Goal: Information Seeking & Learning: Find specific fact

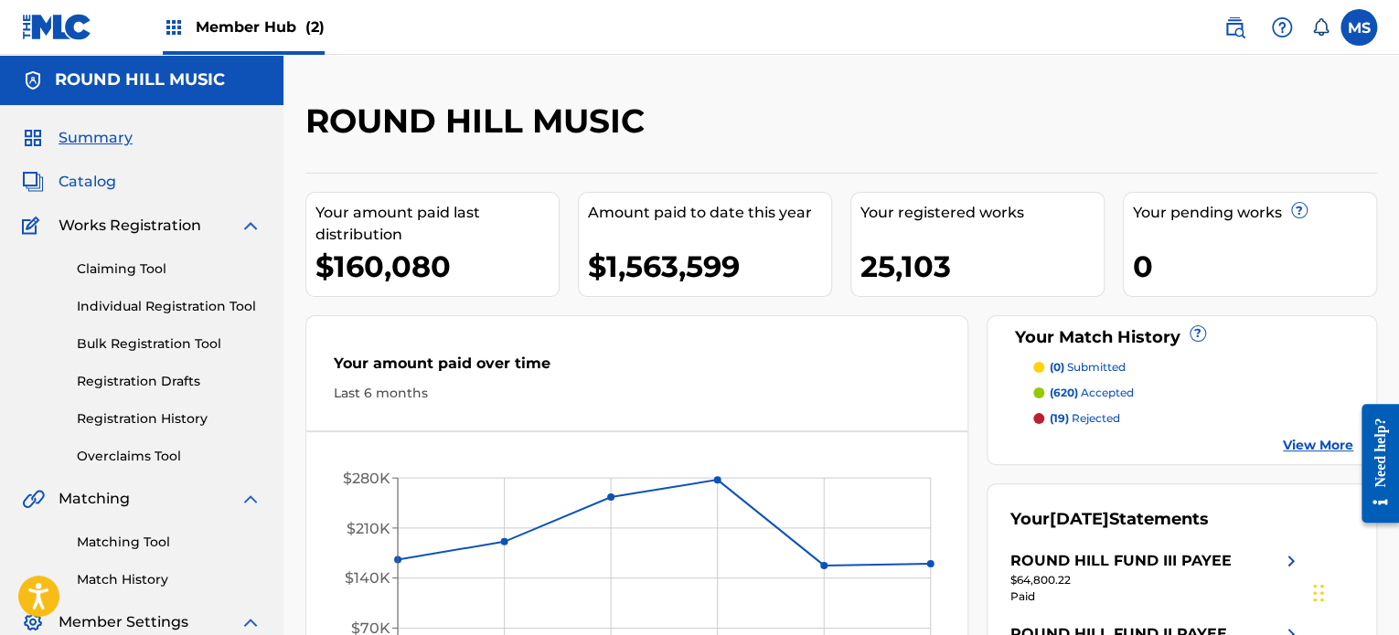
click at [111, 186] on span "Catalog" at bounding box center [88, 182] width 58 height 22
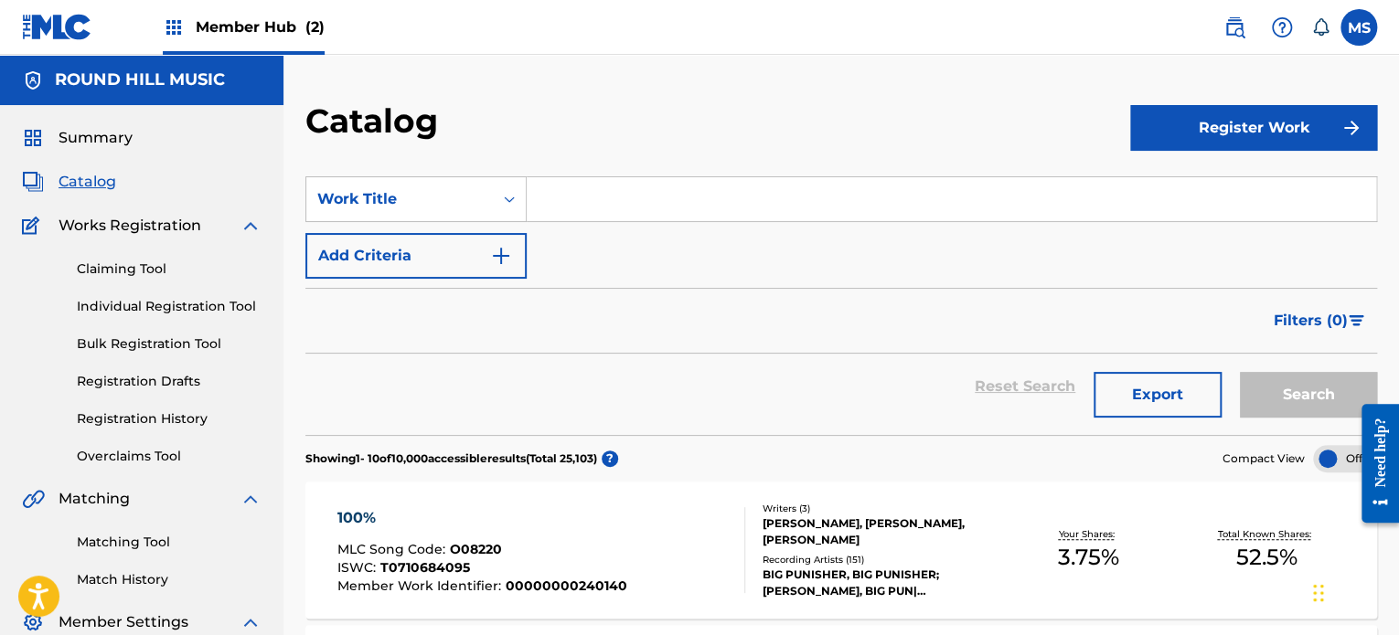
click at [645, 197] on input "Search Form" at bounding box center [951, 199] width 849 height 44
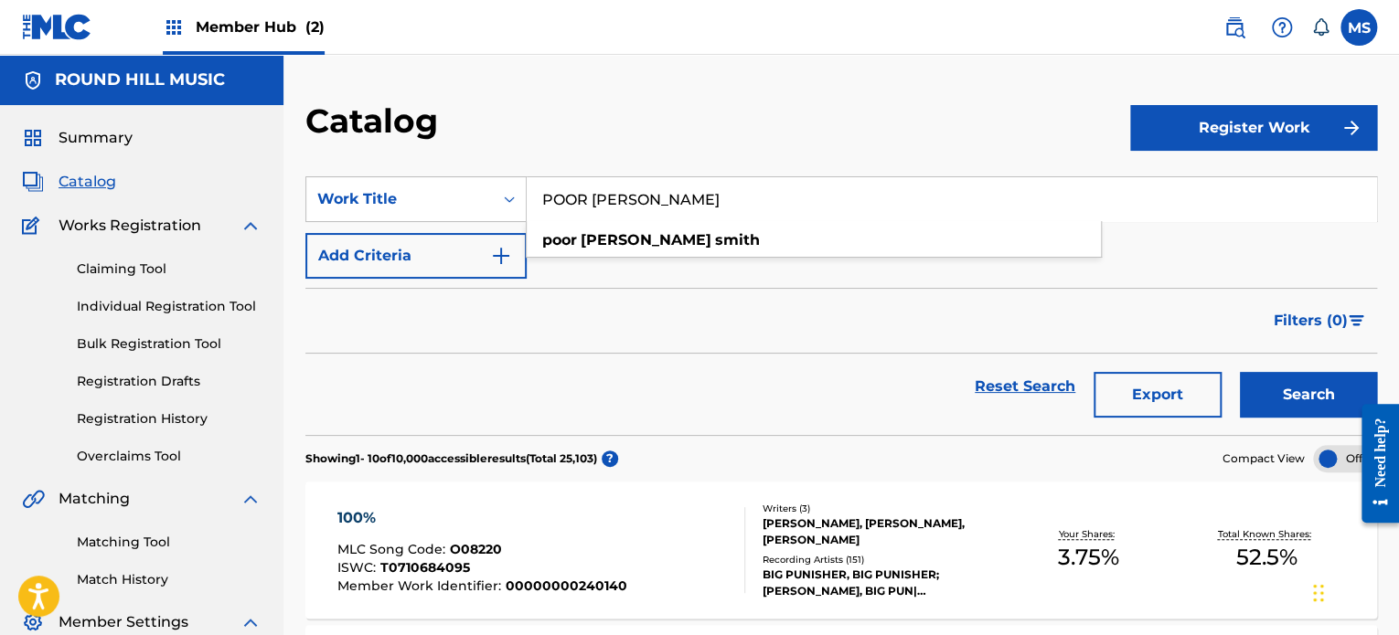
type input "POOR ELLEN SMITH"
click at [667, 116] on div "Catalog" at bounding box center [717, 128] width 825 height 54
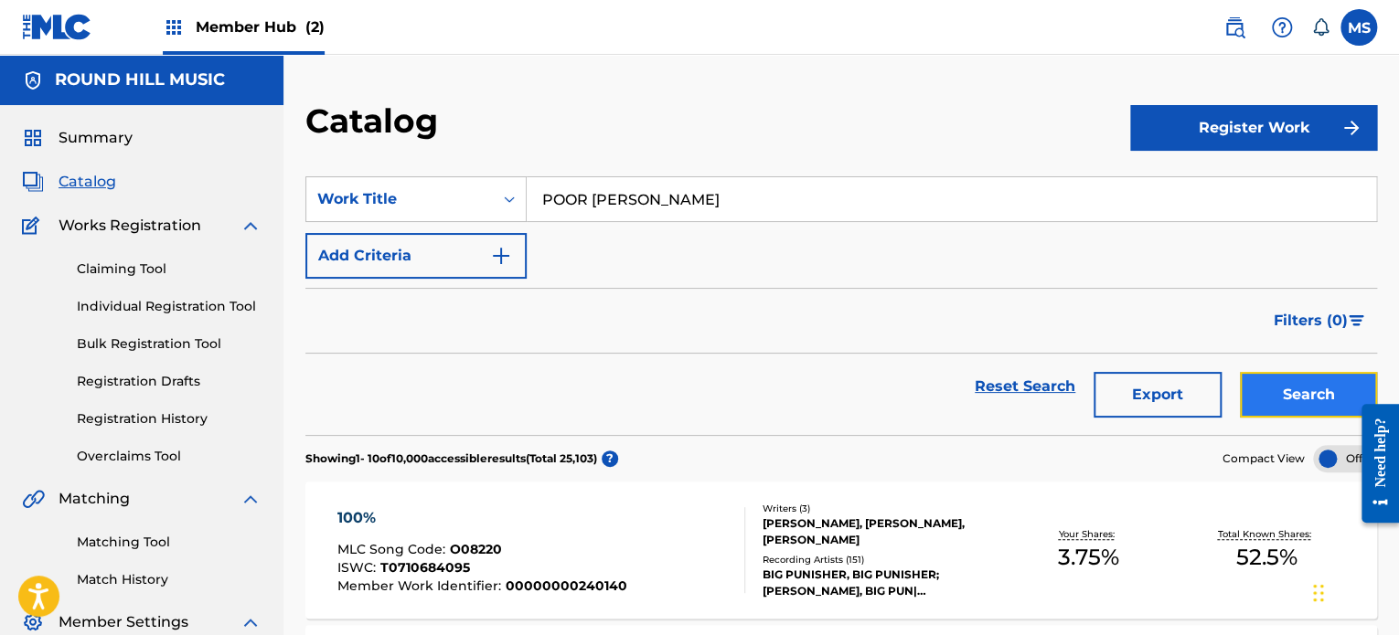
click at [1297, 397] on button "Search" at bounding box center [1308, 395] width 137 height 46
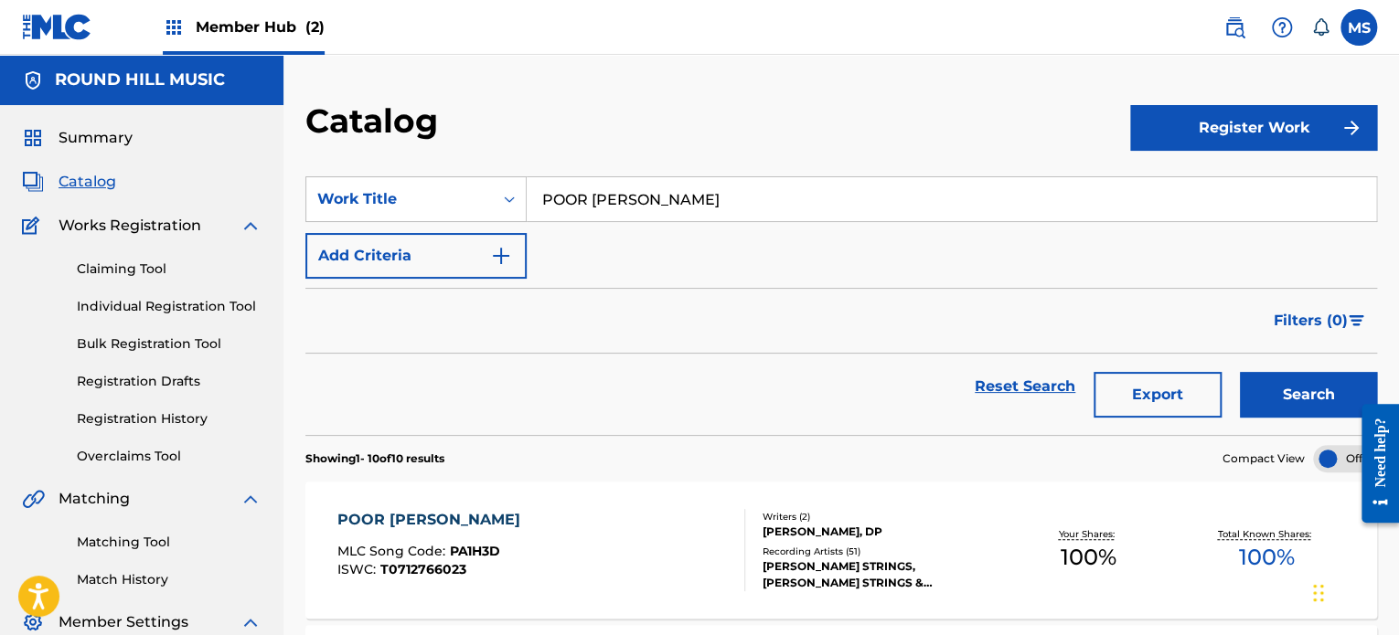
click at [980, 507] on div "POOR ELLEN SMITH MLC Song Code : PA1H3D ISWC : T0712766023 Writers ( 2 ) DAVID …" at bounding box center [841, 550] width 1072 height 137
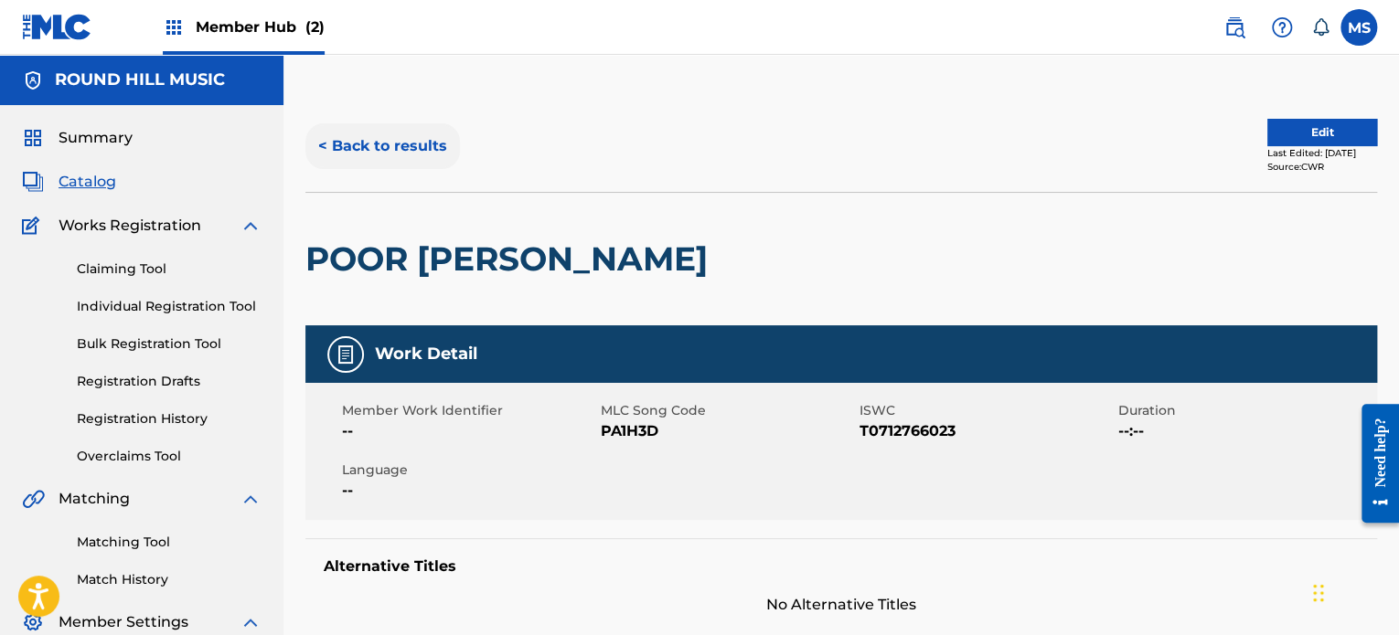
click at [369, 151] on button "< Back to results" at bounding box center [382, 146] width 155 height 46
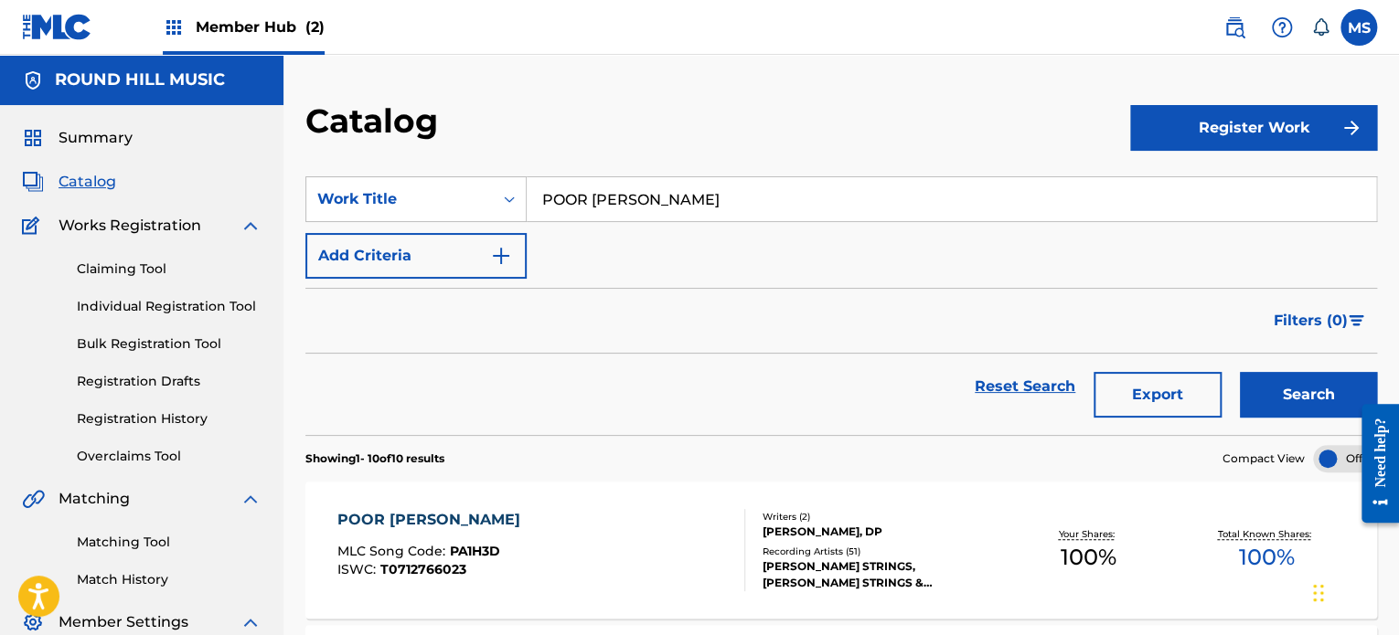
click at [741, 231] on div "SearchWithCriteria9f176832-9a2e-4247-83f5-96db798810e6 Work Title POOR ELLEN SM…" at bounding box center [841, 227] width 1072 height 102
click at [748, 202] on input "POOR ELLEN SMITH" at bounding box center [951, 199] width 849 height 44
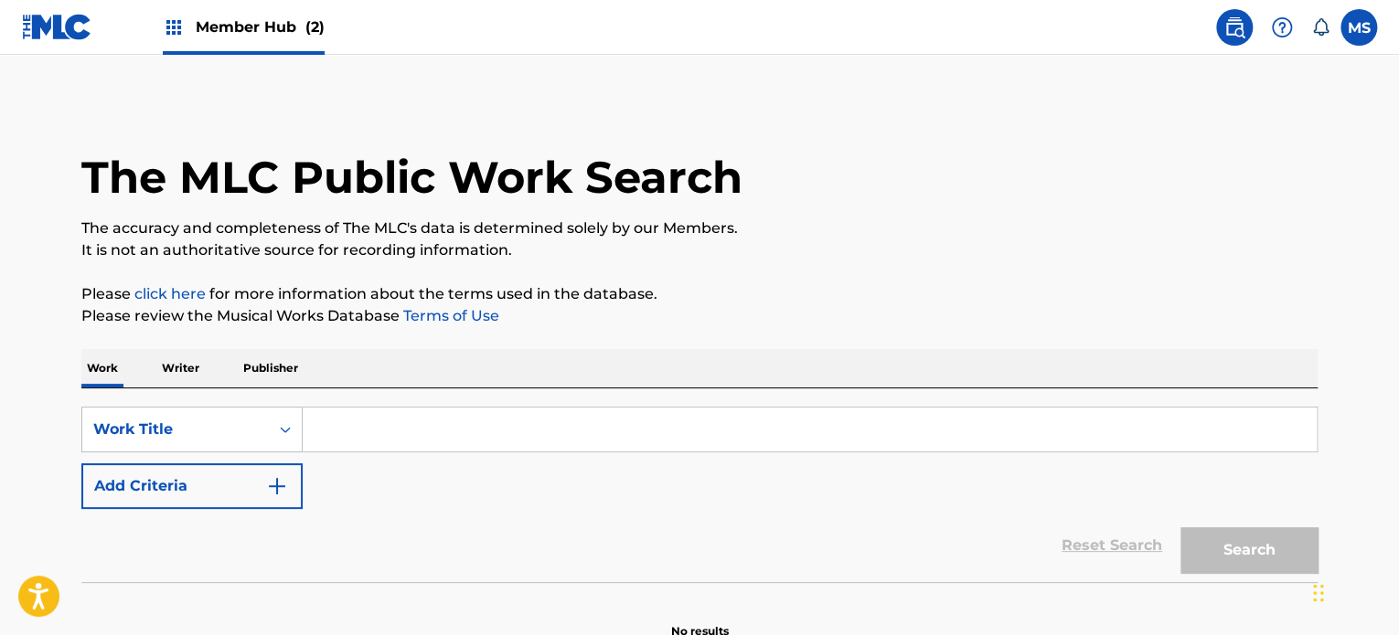
click at [636, 440] on input "Search Form" at bounding box center [810, 430] width 1014 height 44
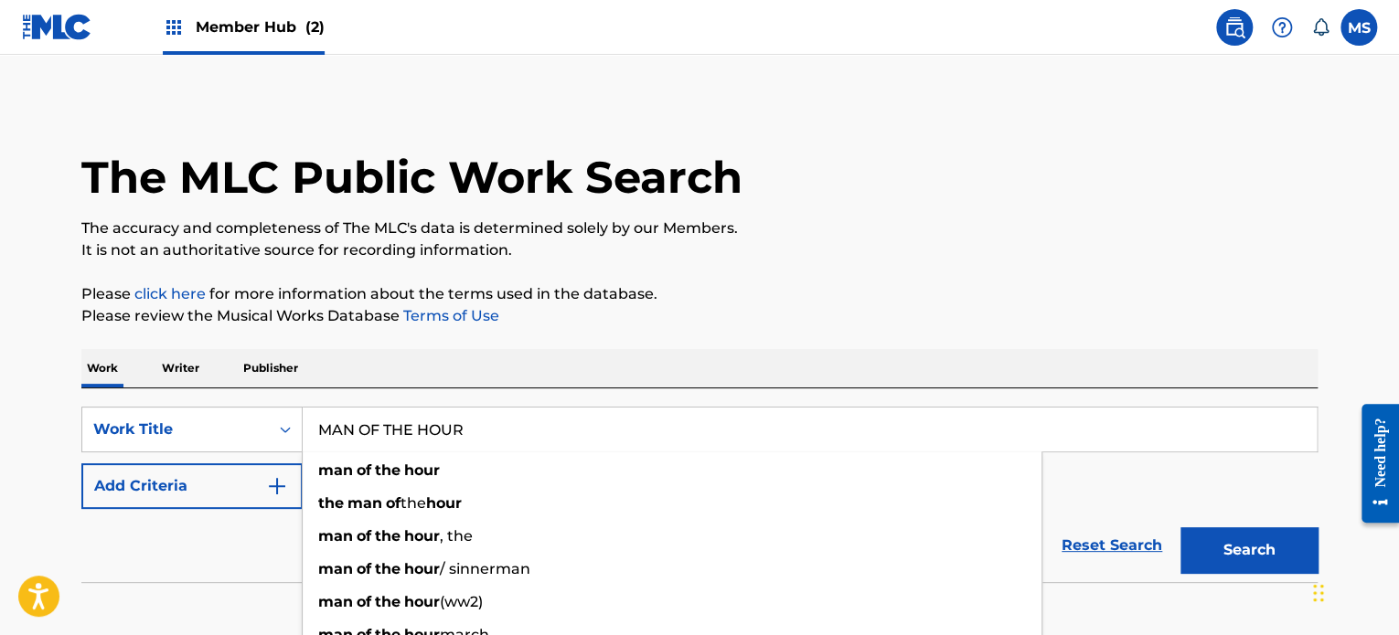
type input "MAN OF THE HOUR"
click at [788, 314] on p "Please review the Musical Works Database Terms of Use" at bounding box center [699, 316] width 1236 height 22
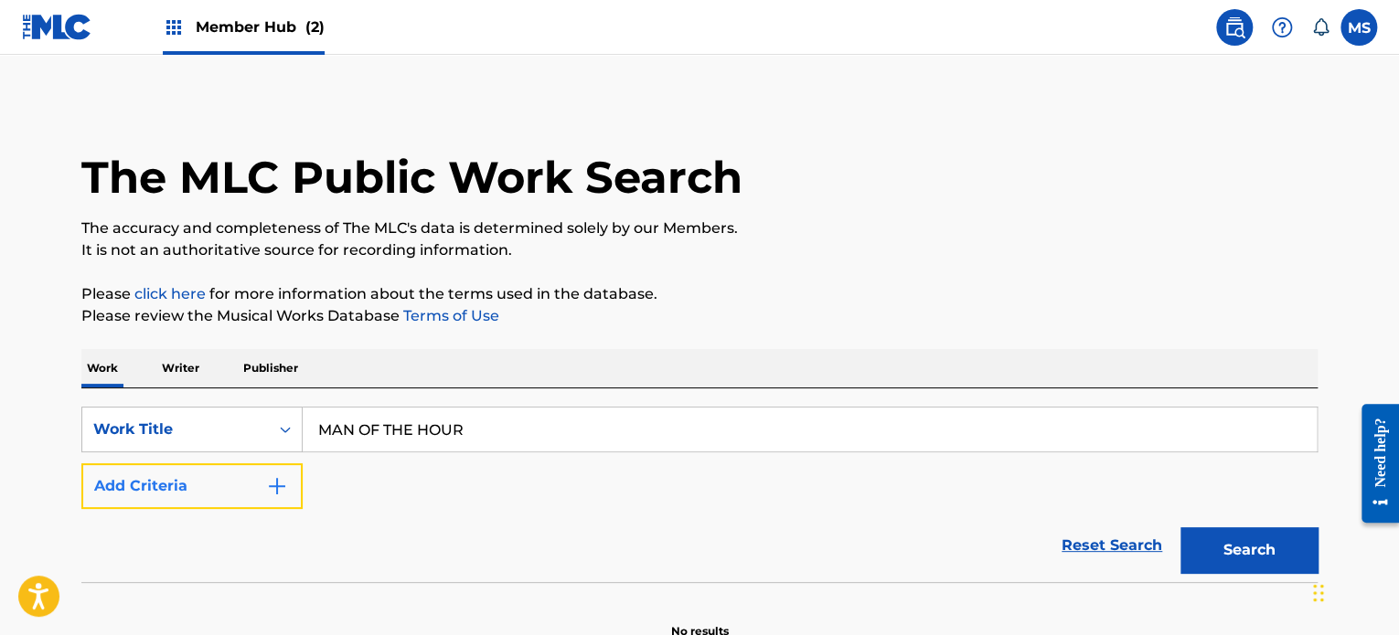
click at [223, 493] on button "Add Criteria" at bounding box center [191, 487] width 221 height 46
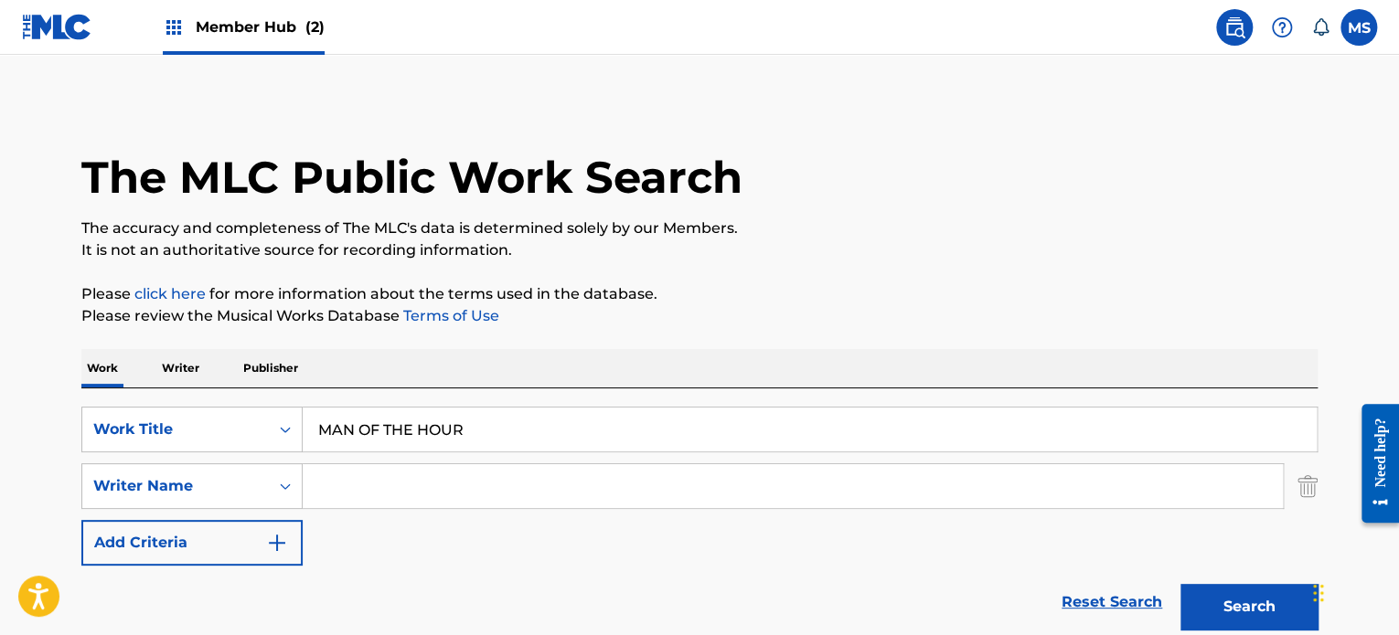
click at [528, 485] on input "Search Form" at bounding box center [793, 486] width 980 height 44
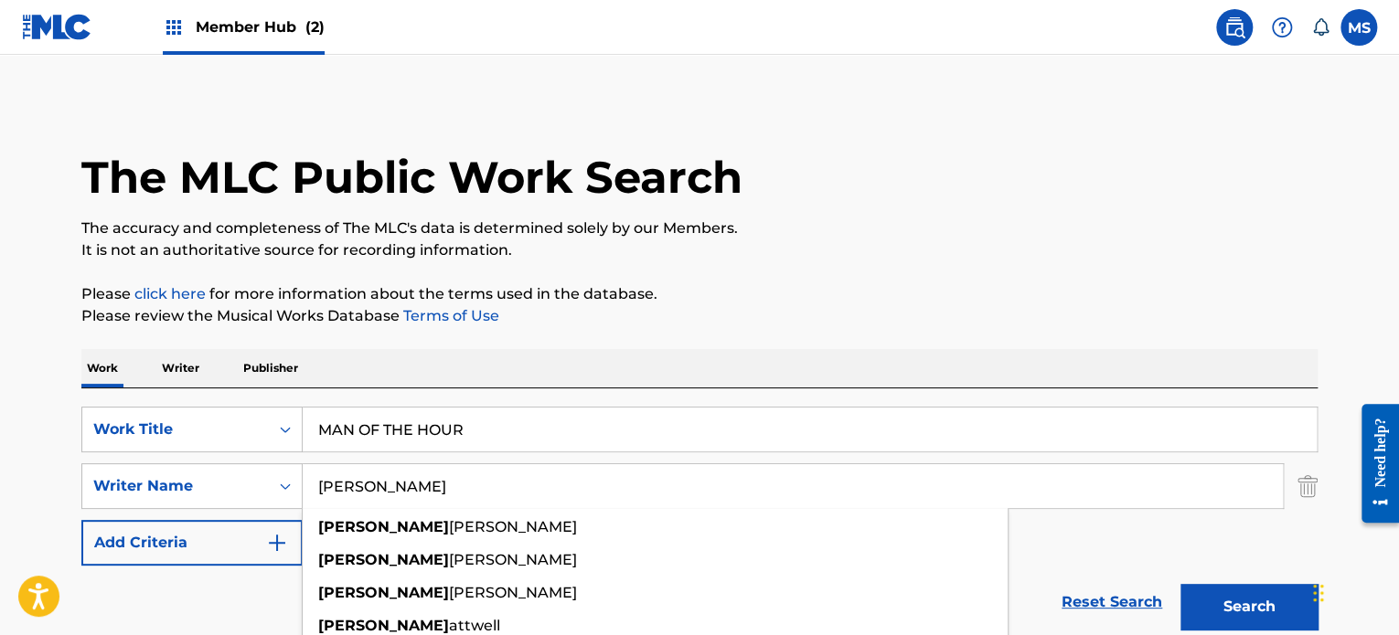
type input "[PERSON_NAME]"
click at [1180, 584] on button "Search" at bounding box center [1248, 607] width 137 height 46
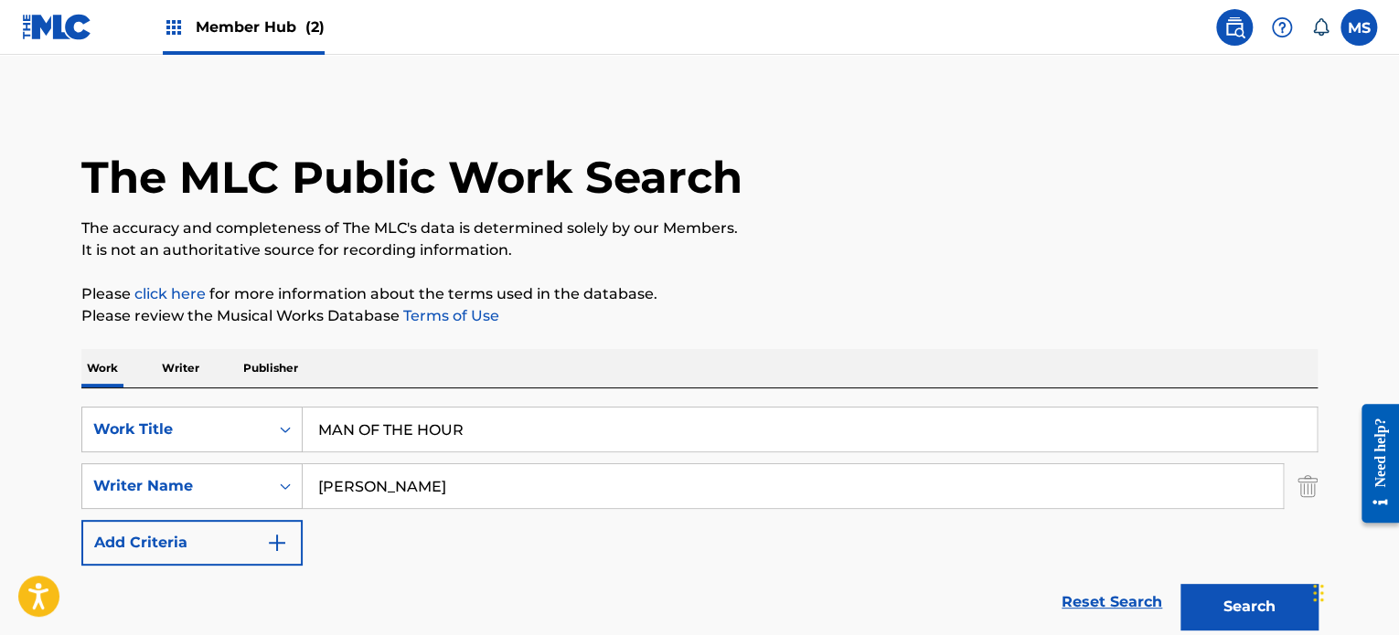
scroll to position [274, 0]
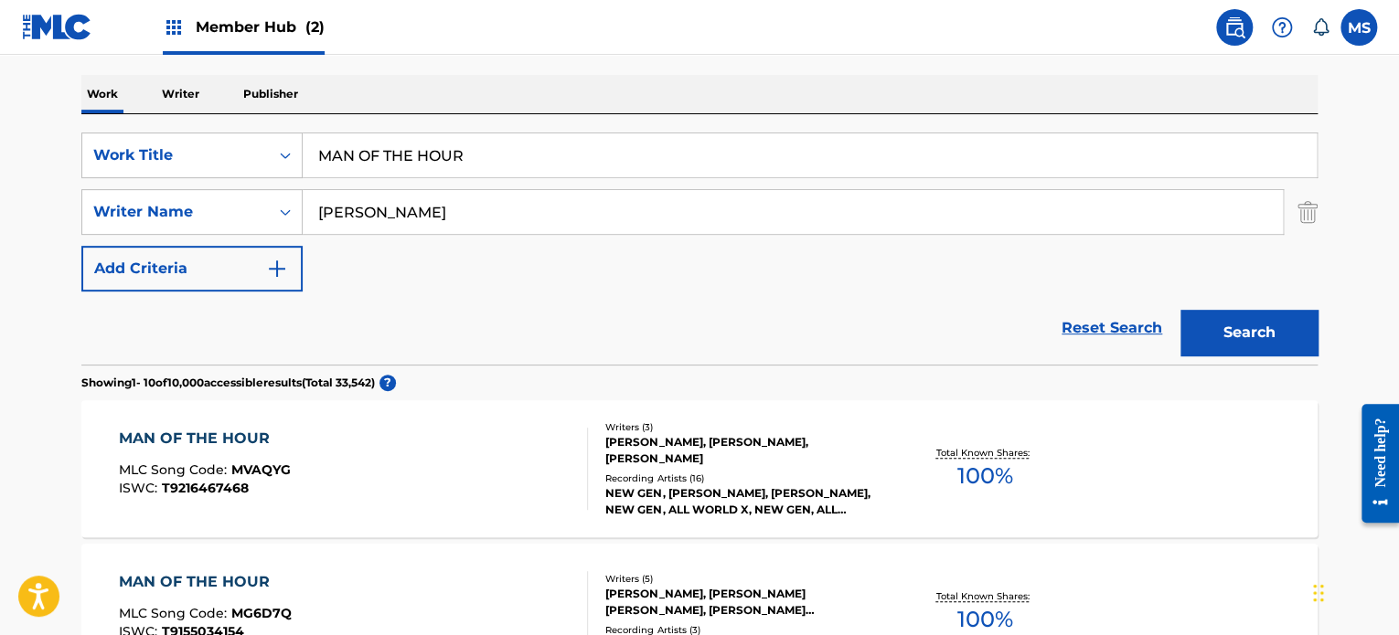
click at [542, 146] on input "MAN OF THE HOUR" at bounding box center [810, 155] width 1014 height 44
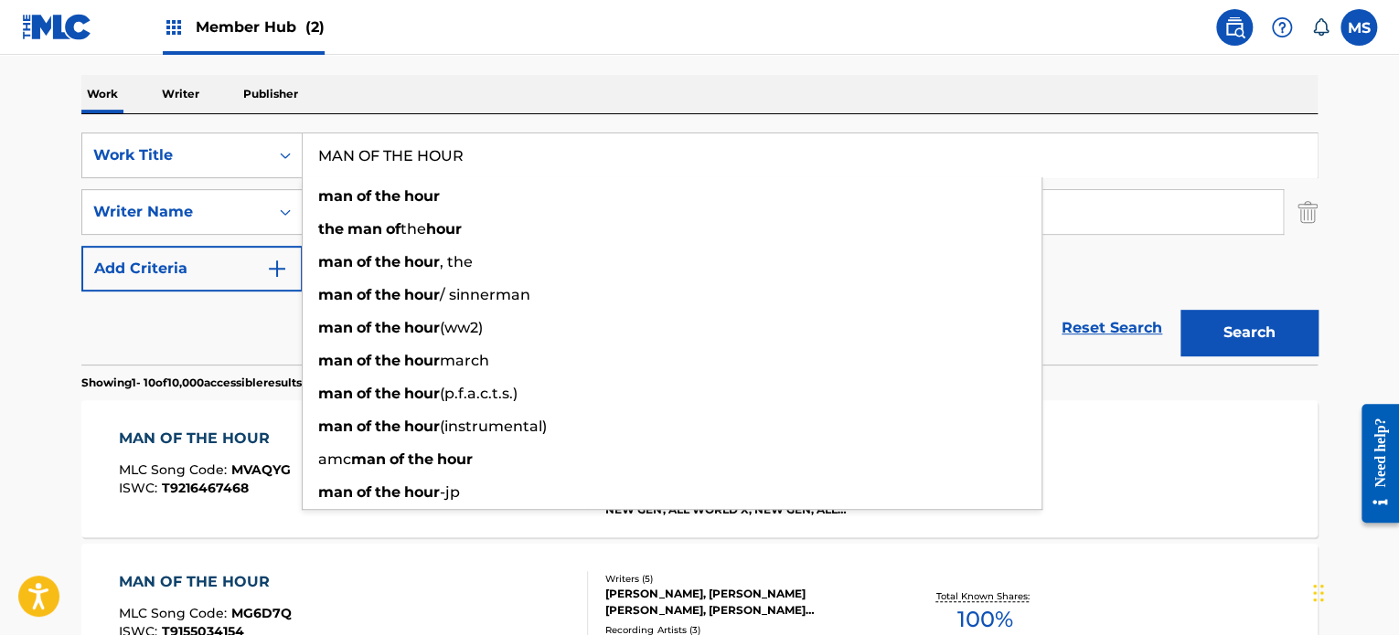
click at [542, 146] on input "MAN OF THE HOUR" at bounding box center [810, 155] width 1014 height 44
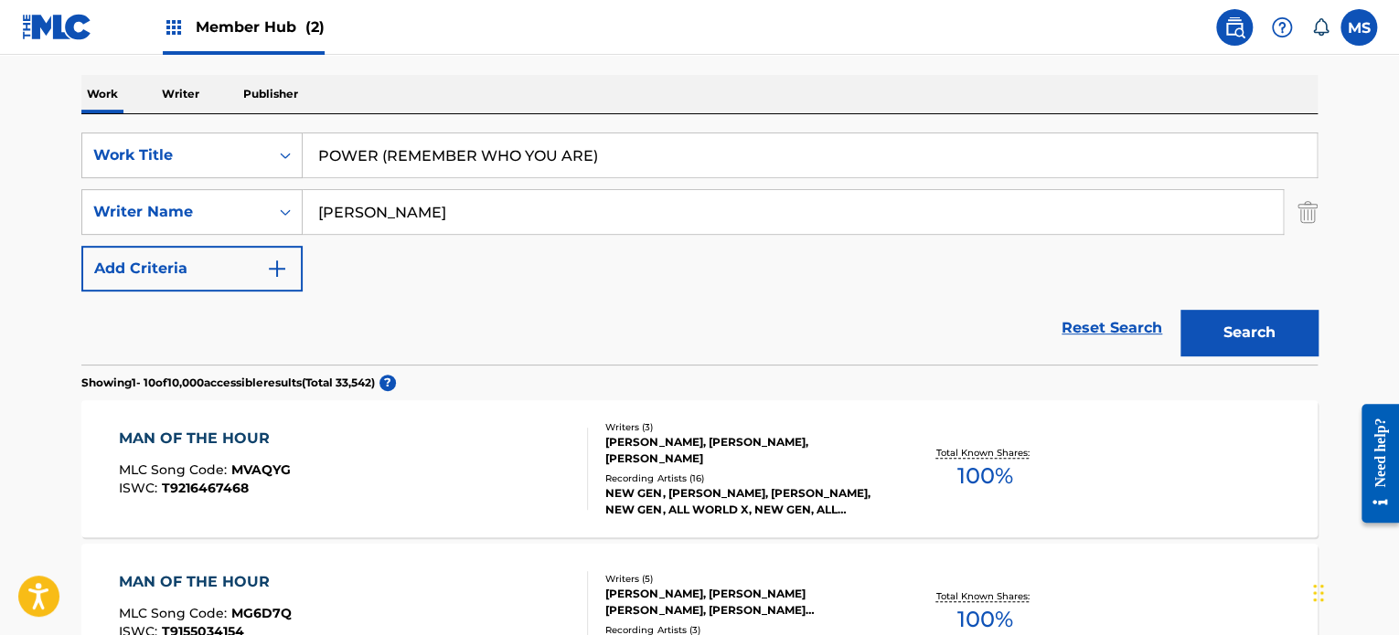
type input "POWER (REMEMBER WHO YOU ARE)"
click at [552, 204] on input "[PERSON_NAME]" at bounding box center [793, 212] width 980 height 44
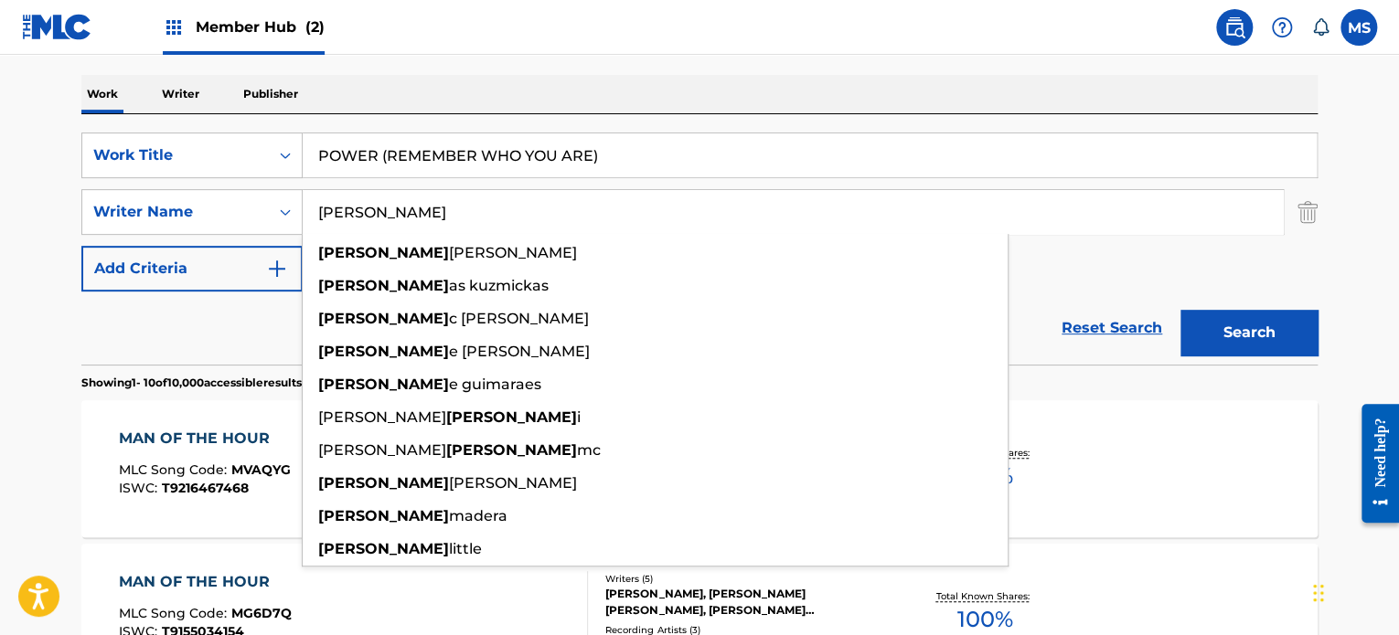
click at [552, 204] on input "[PERSON_NAME]" at bounding box center [793, 212] width 980 height 44
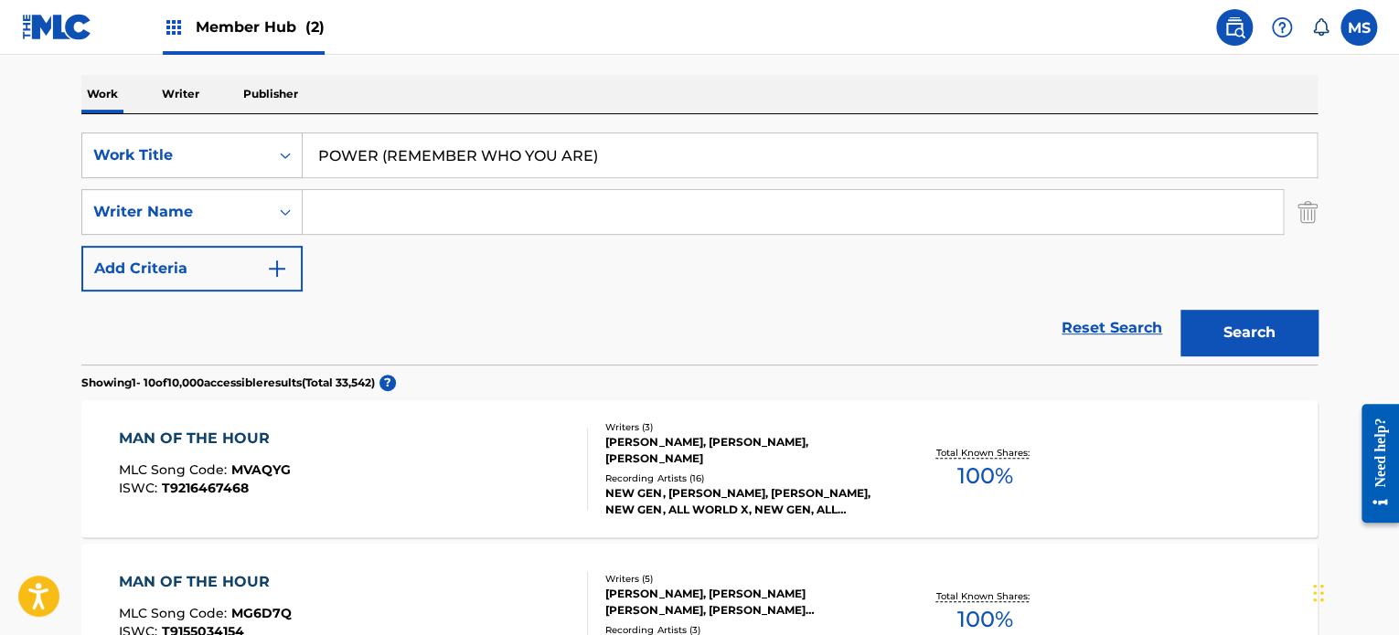
click at [1180, 310] on button "Search" at bounding box center [1248, 333] width 137 height 46
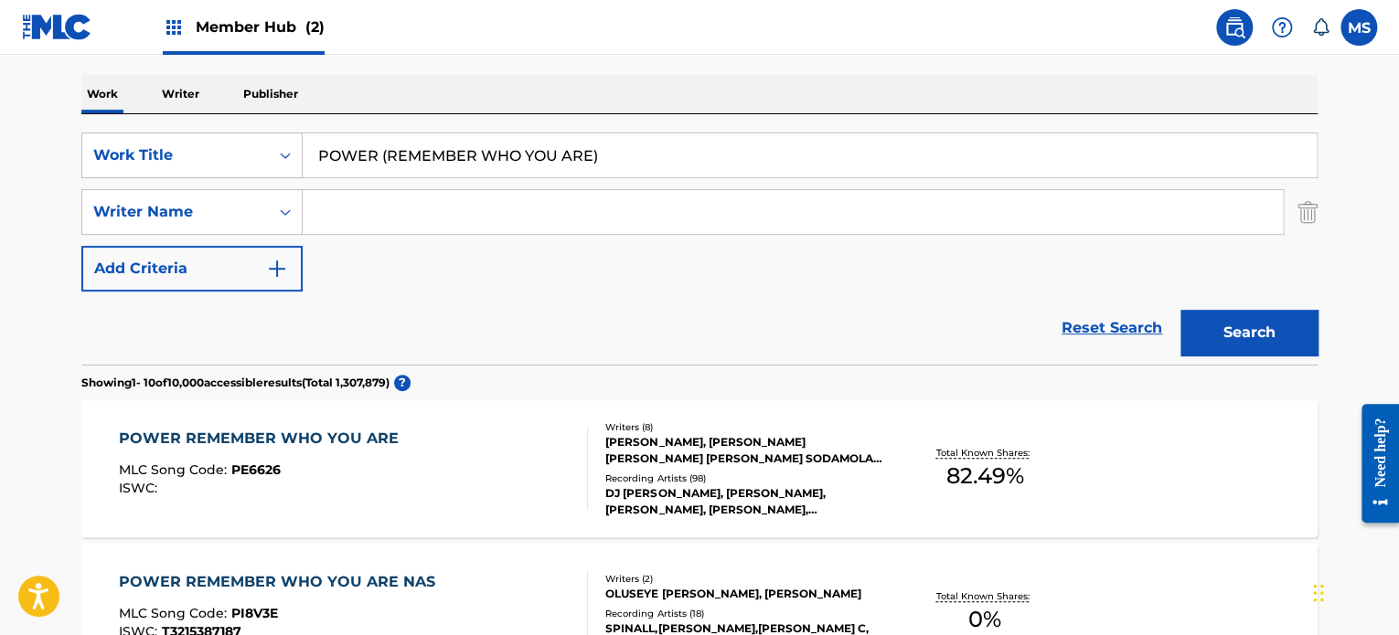
click at [1170, 478] on div "POWER REMEMBER WHO YOU ARE MLC Song Code : PE6626 ISWC : Writers ( 8 ) [PERSON_…" at bounding box center [699, 468] width 1236 height 137
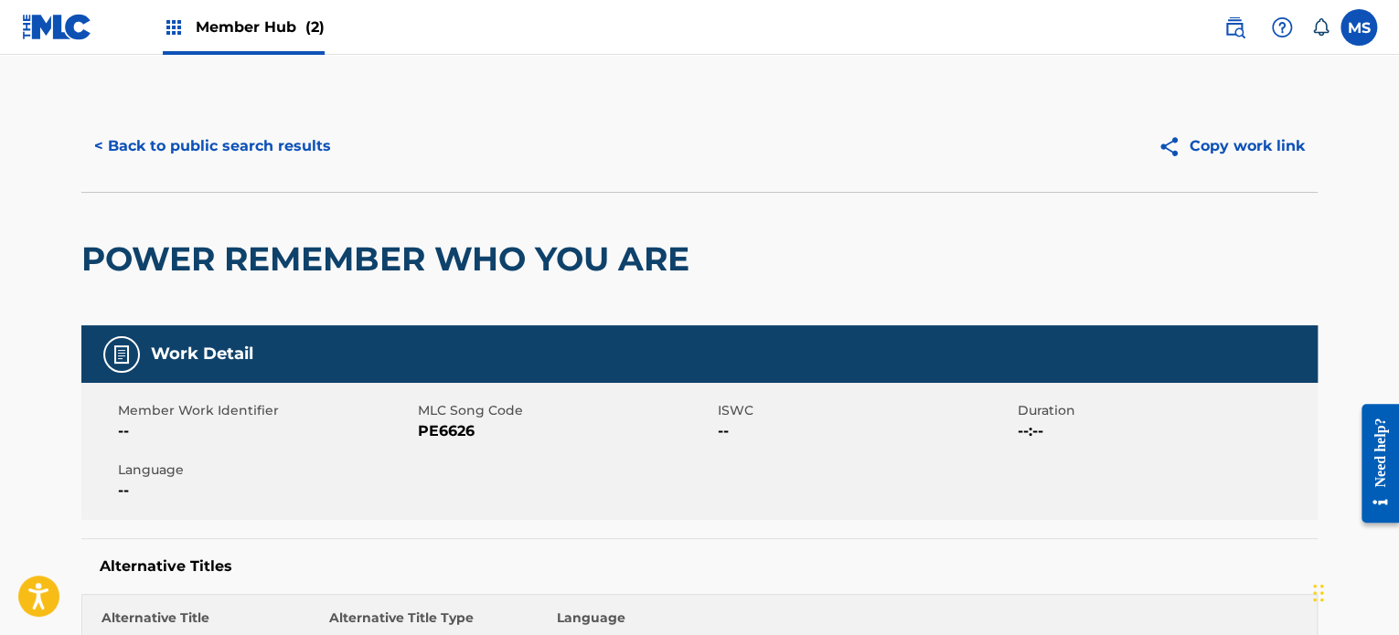
click at [232, 122] on div "< Back to public search results Copy work link" at bounding box center [699, 146] width 1236 height 91
click at [258, 148] on button "< Back to public search results" at bounding box center [212, 146] width 262 height 46
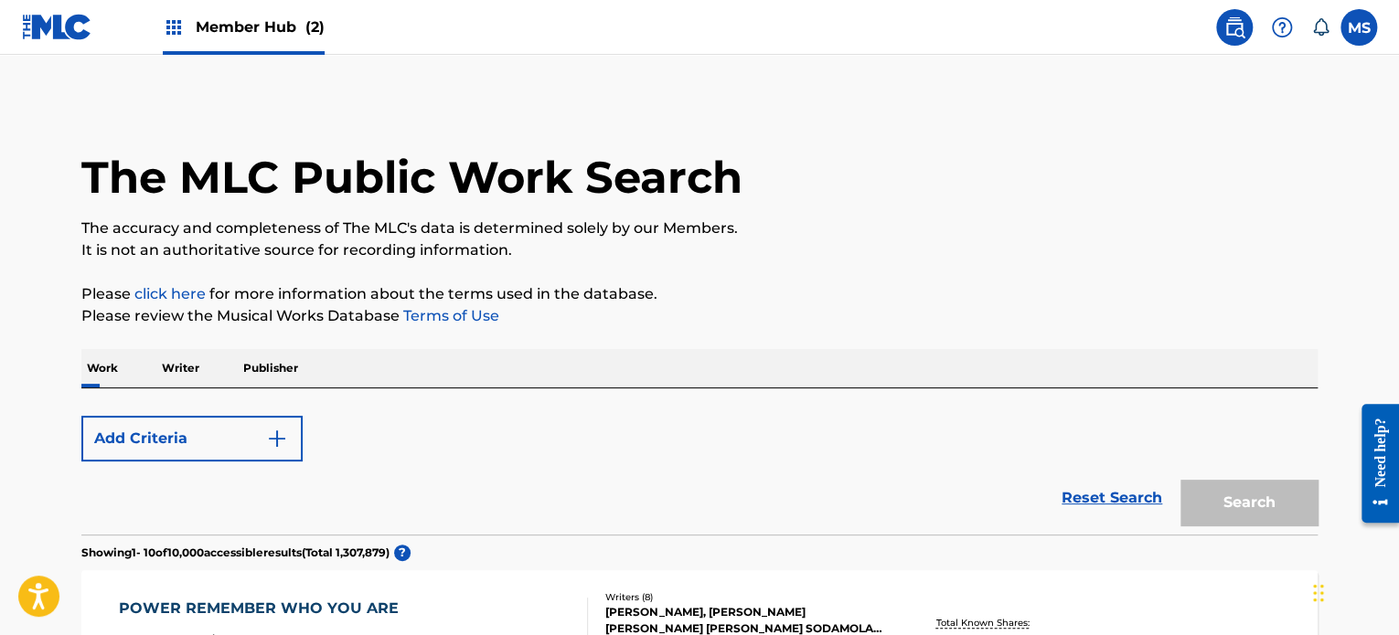
scroll to position [274, 0]
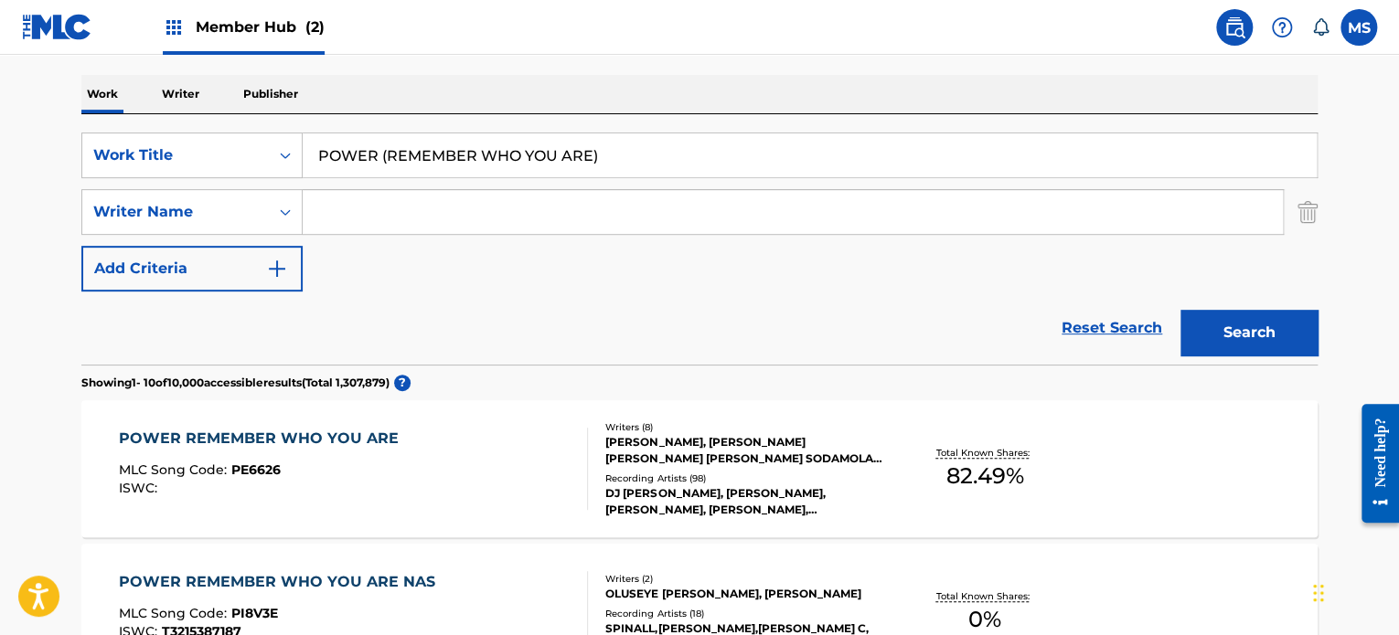
click at [702, 167] on input "POWER (REMEMBER WHO YOU ARE)" at bounding box center [810, 155] width 1014 height 44
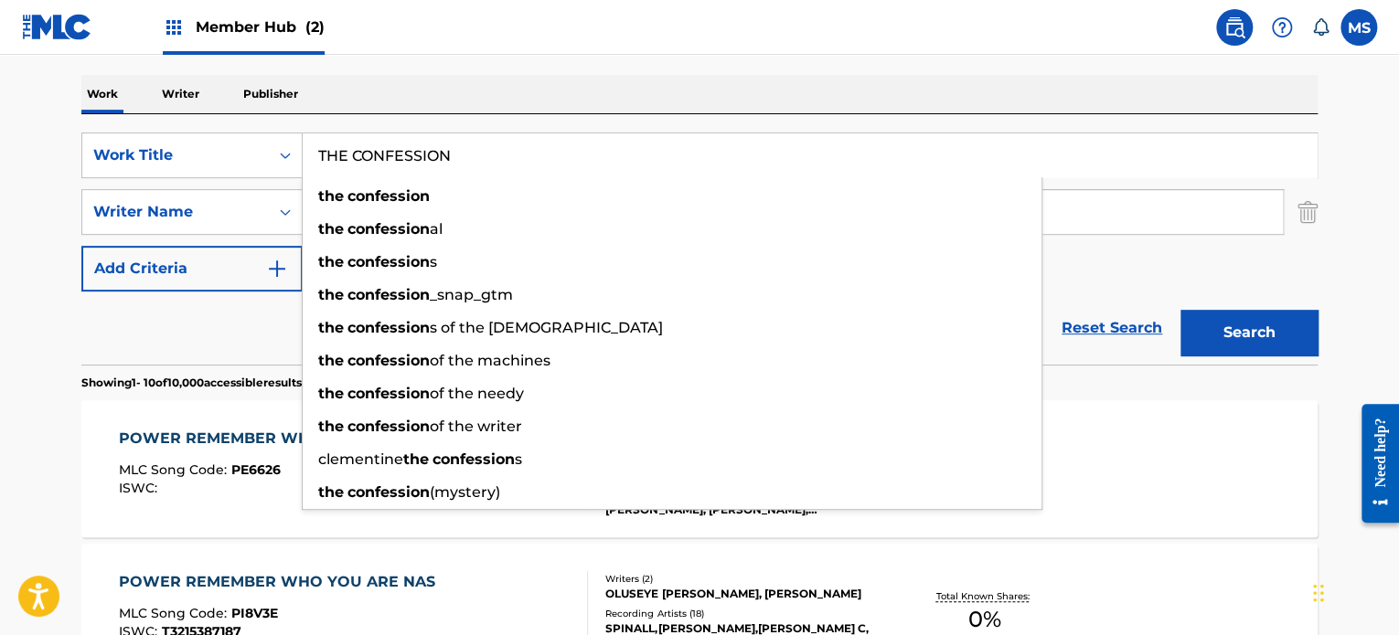
type input "THE CONFESSION"
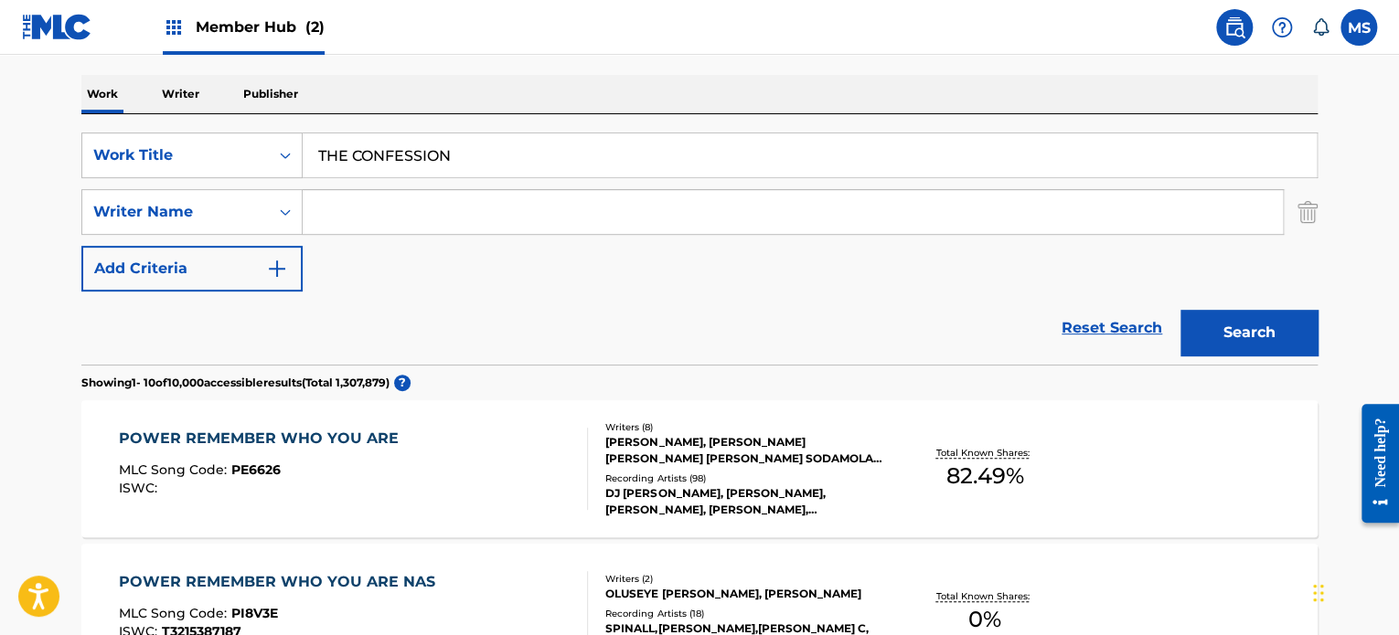
click at [1019, 79] on div "Work Writer Publisher" at bounding box center [699, 94] width 1236 height 38
click at [742, 213] on input "Search Form" at bounding box center [793, 212] width 980 height 44
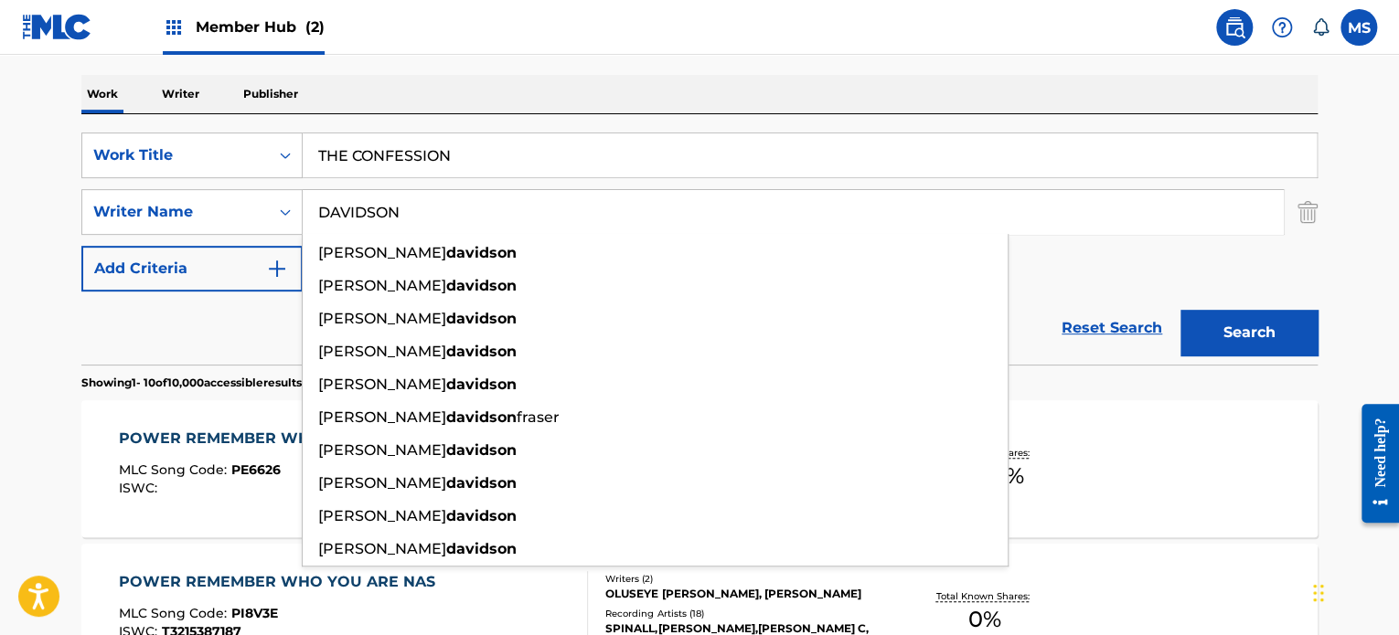
type input "DAVIDSON"
click at [1180, 310] on button "Search" at bounding box center [1248, 333] width 137 height 46
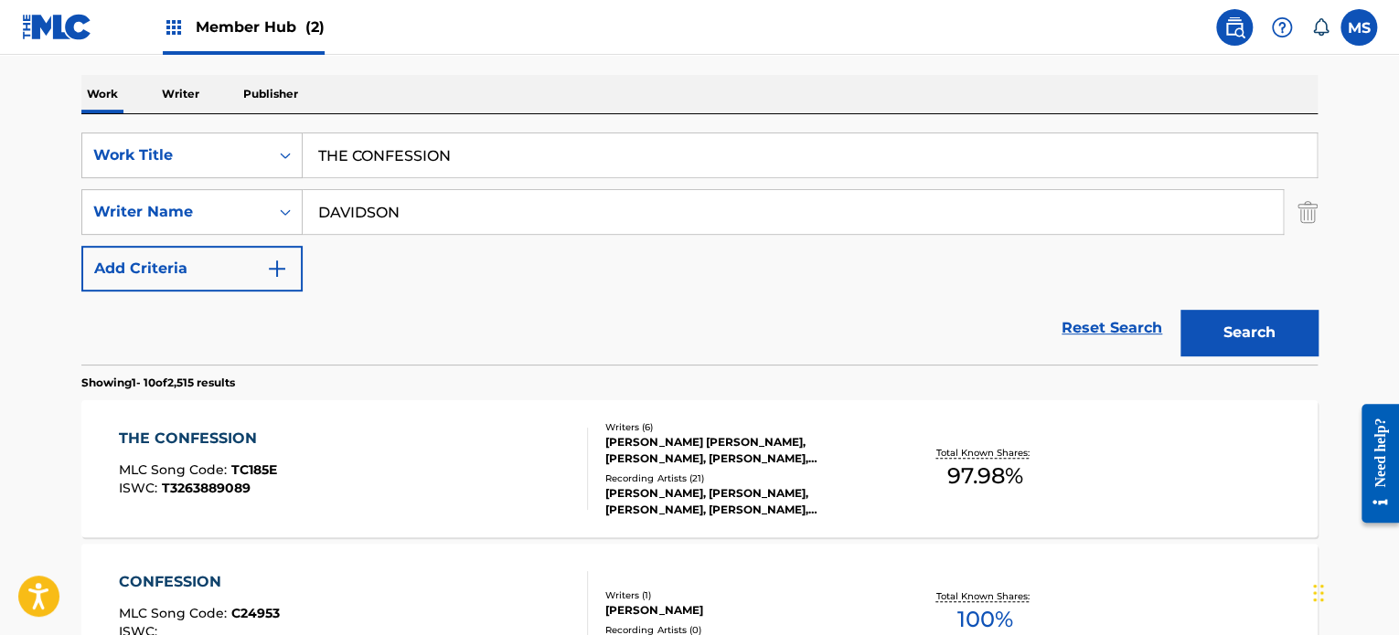
click at [677, 144] on input "THE CONFESSION" at bounding box center [810, 155] width 1014 height 44
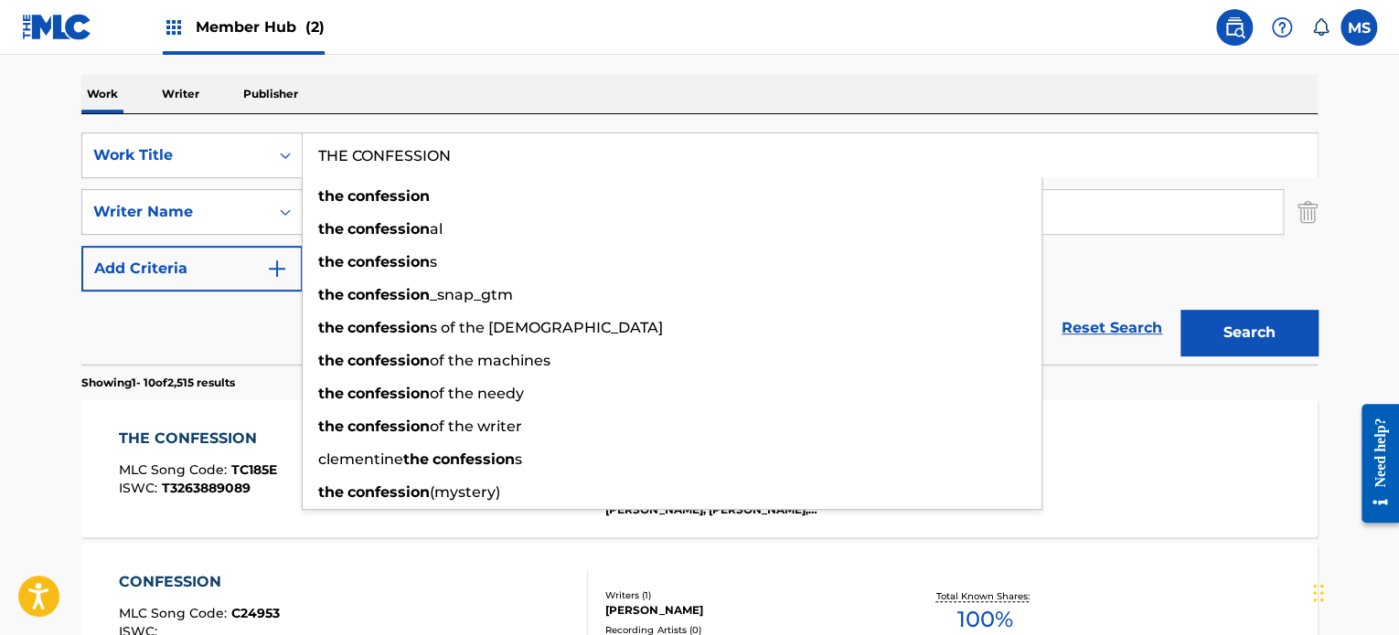
click at [677, 144] on input "THE CONFESSION" at bounding box center [810, 155] width 1014 height 44
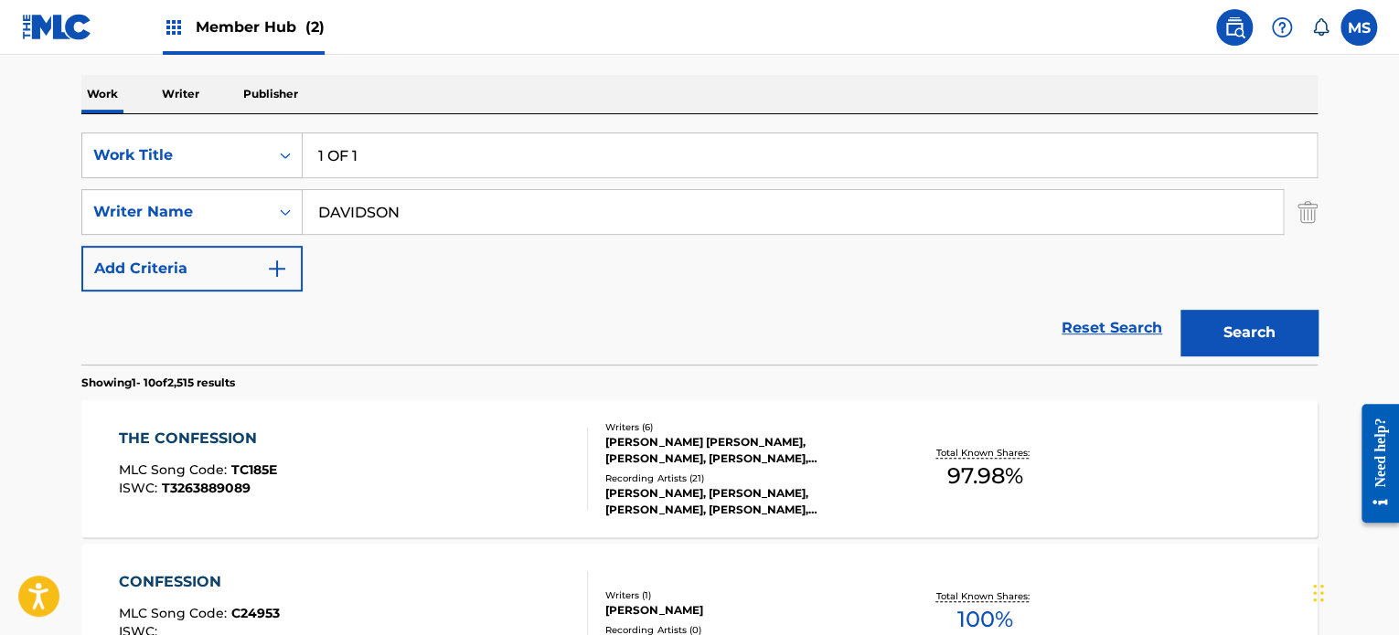
scroll to position [0, 0]
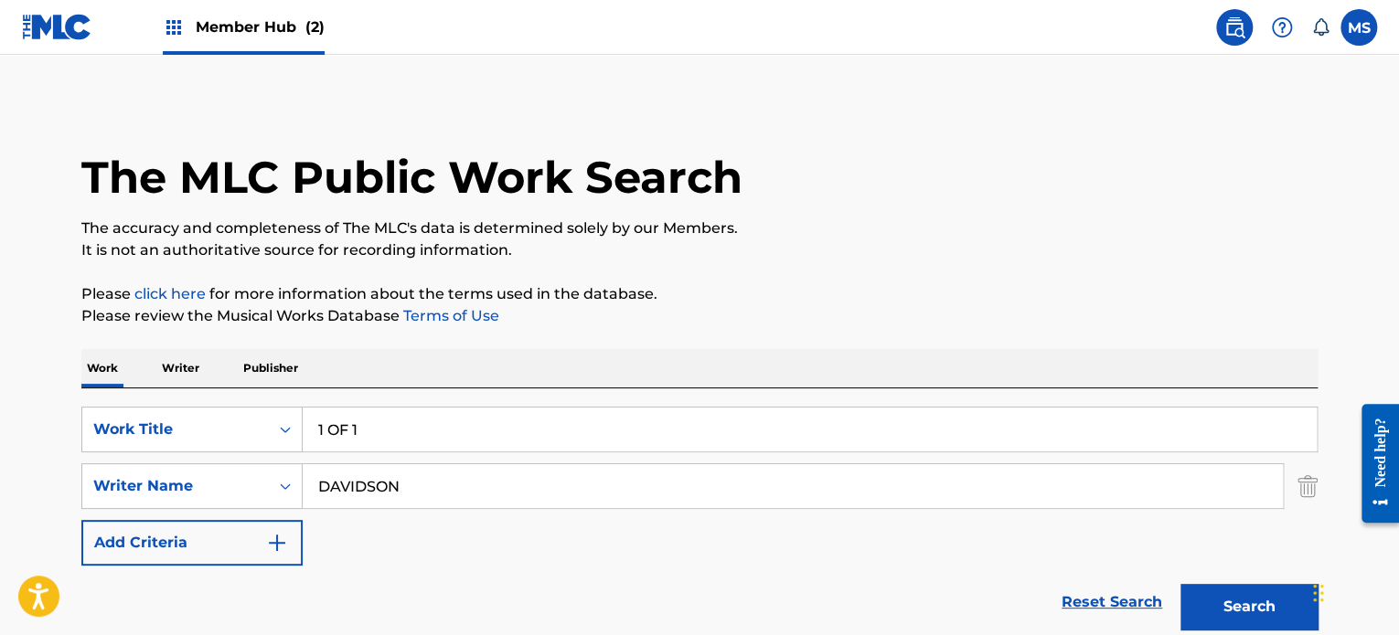
click at [724, 422] on input "1 OF 1" at bounding box center [810, 430] width 1014 height 44
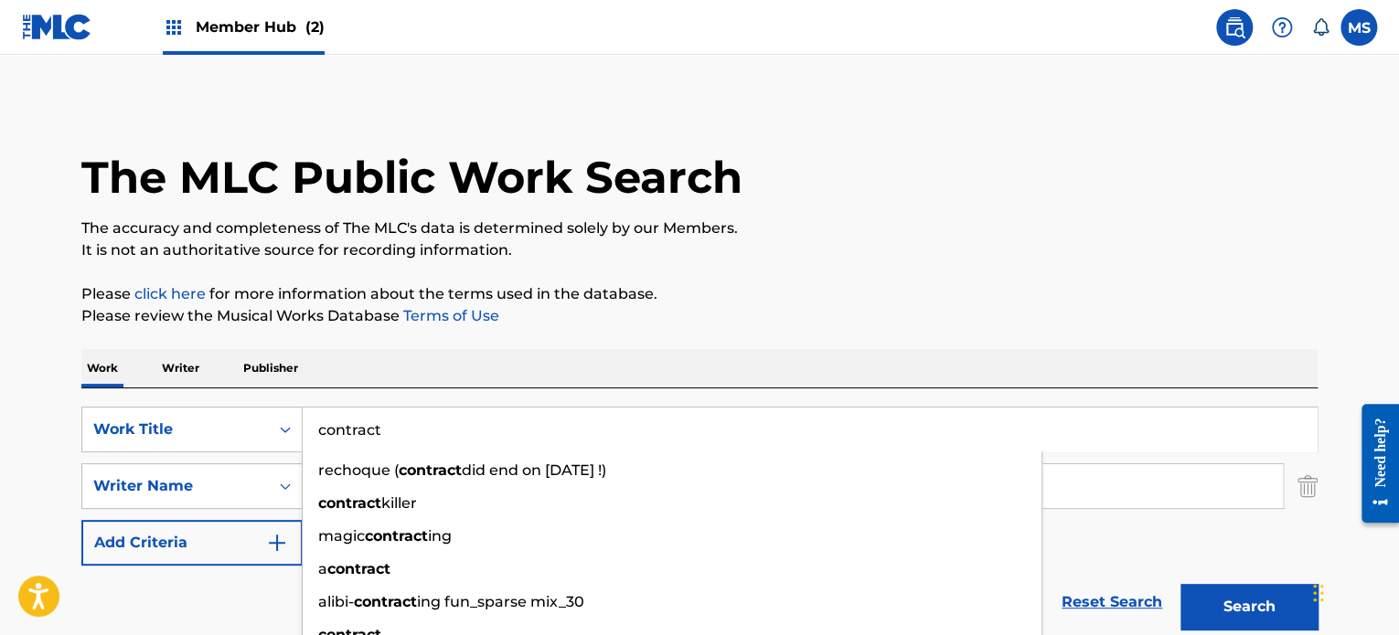
type input "contract"
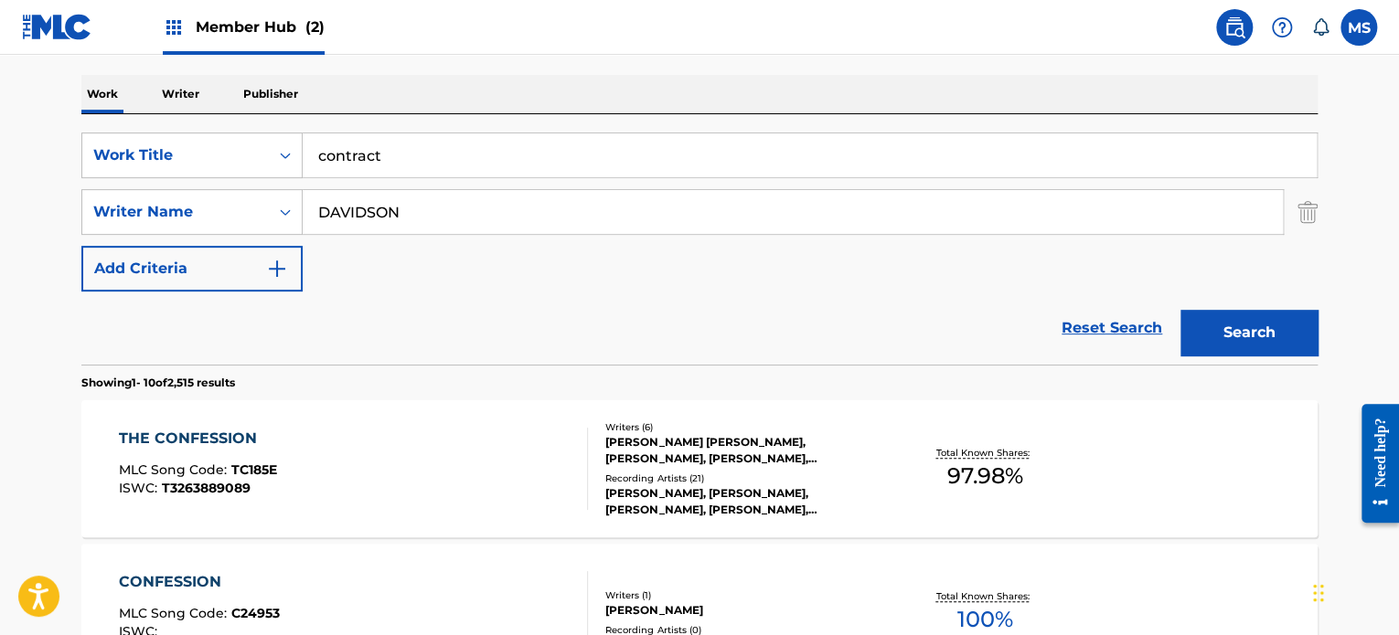
drag, startPoint x: 770, startPoint y: 66, endPoint x: 703, endPoint y: 194, distance: 144.4
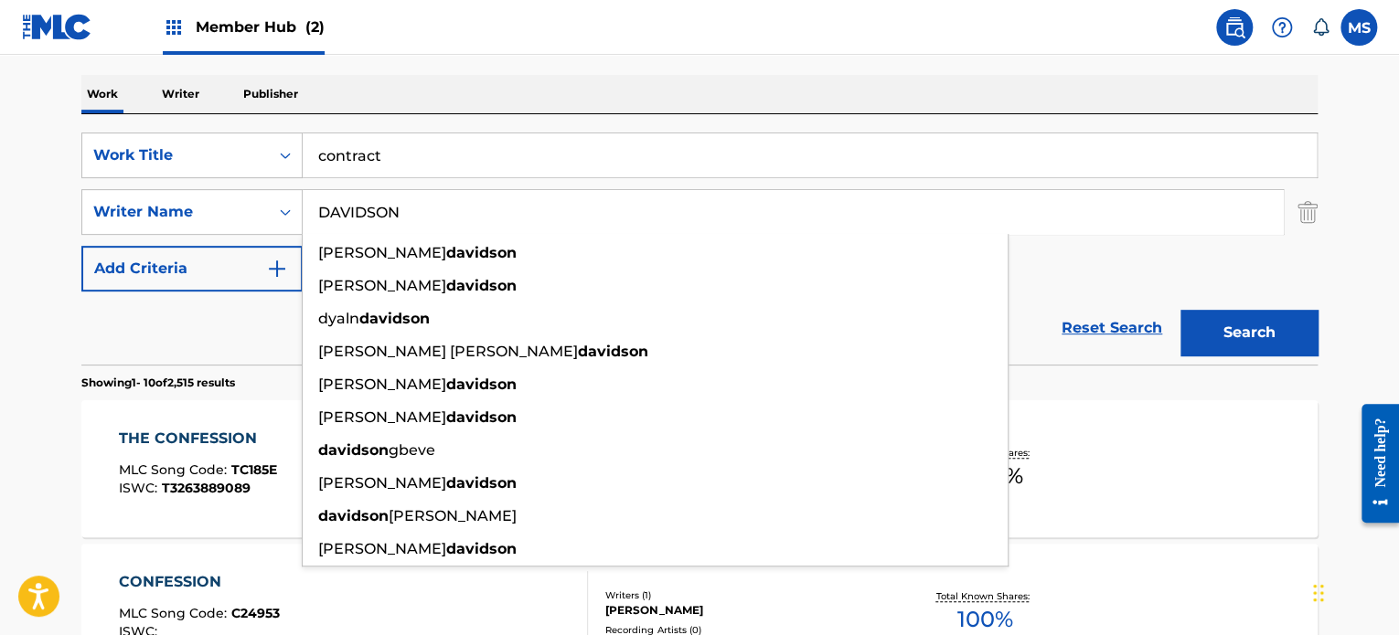
click at [675, 224] on input "DAVIDSON" at bounding box center [793, 212] width 980 height 44
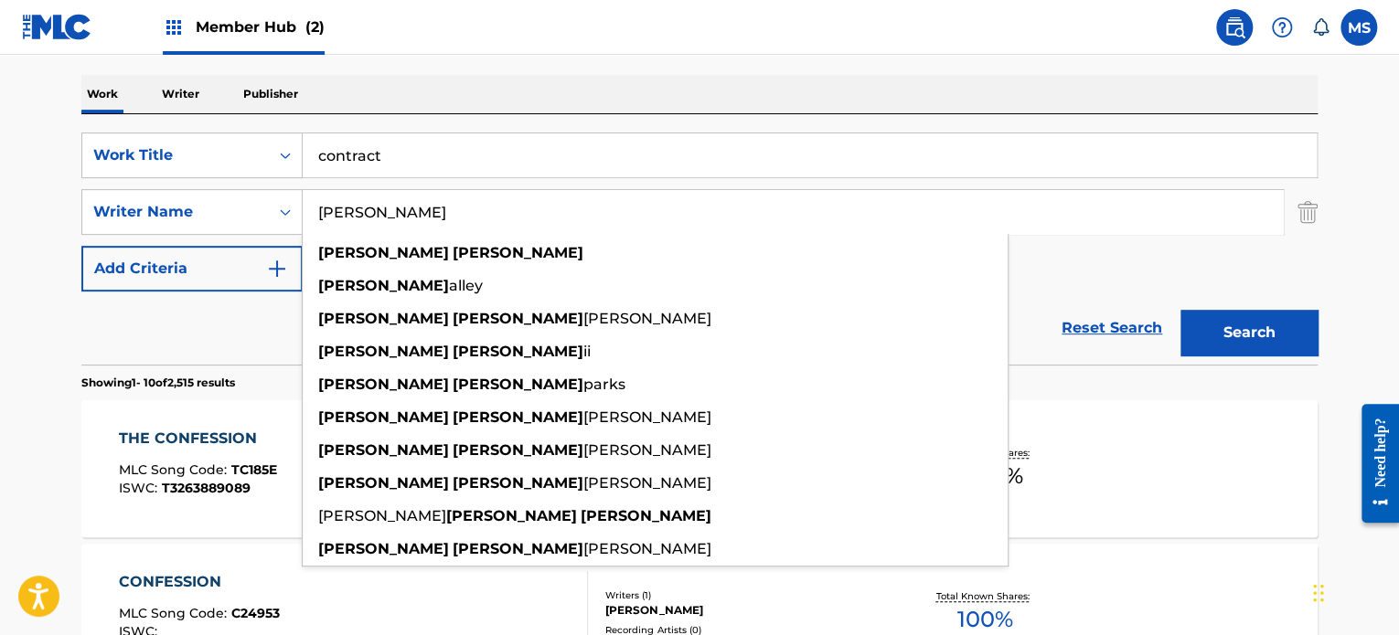
type input "[PERSON_NAME]"
click at [1180, 310] on button "Search" at bounding box center [1248, 333] width 137 height 46
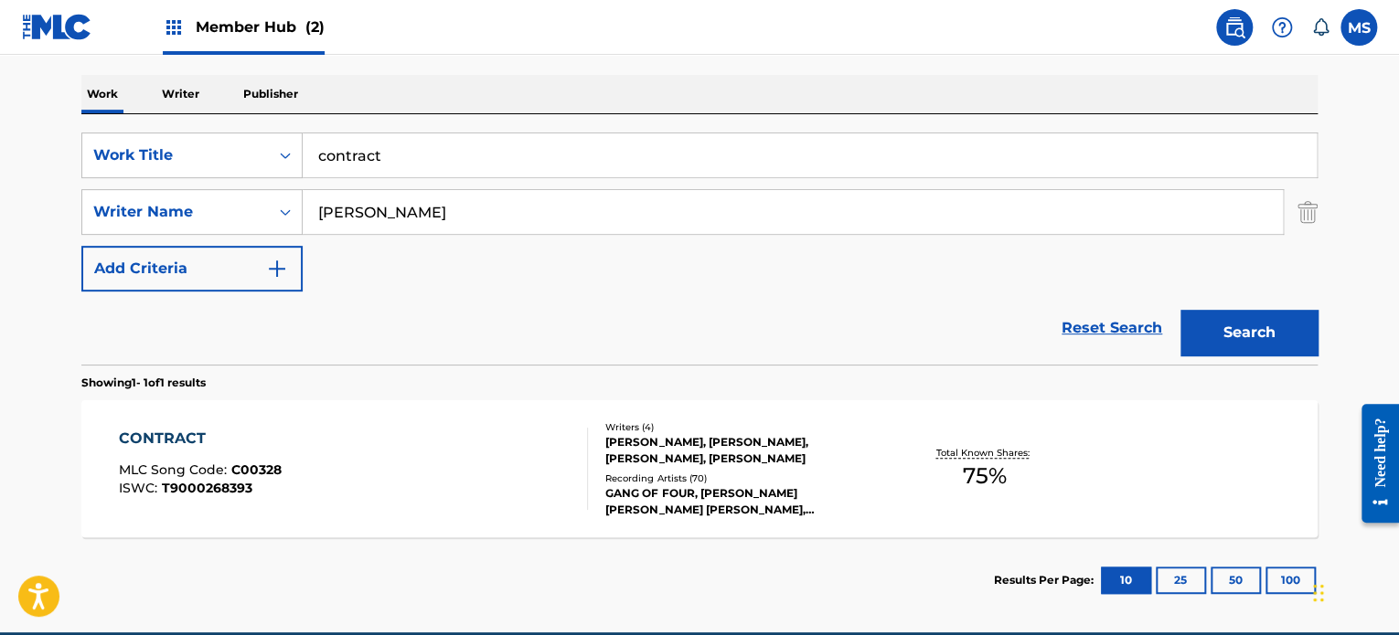
click at [527, 443] on div "CONTRACT MLC Song Code : C00328 ISWC : T9000268393" at bounding box center [354, 469] width 470 height 82
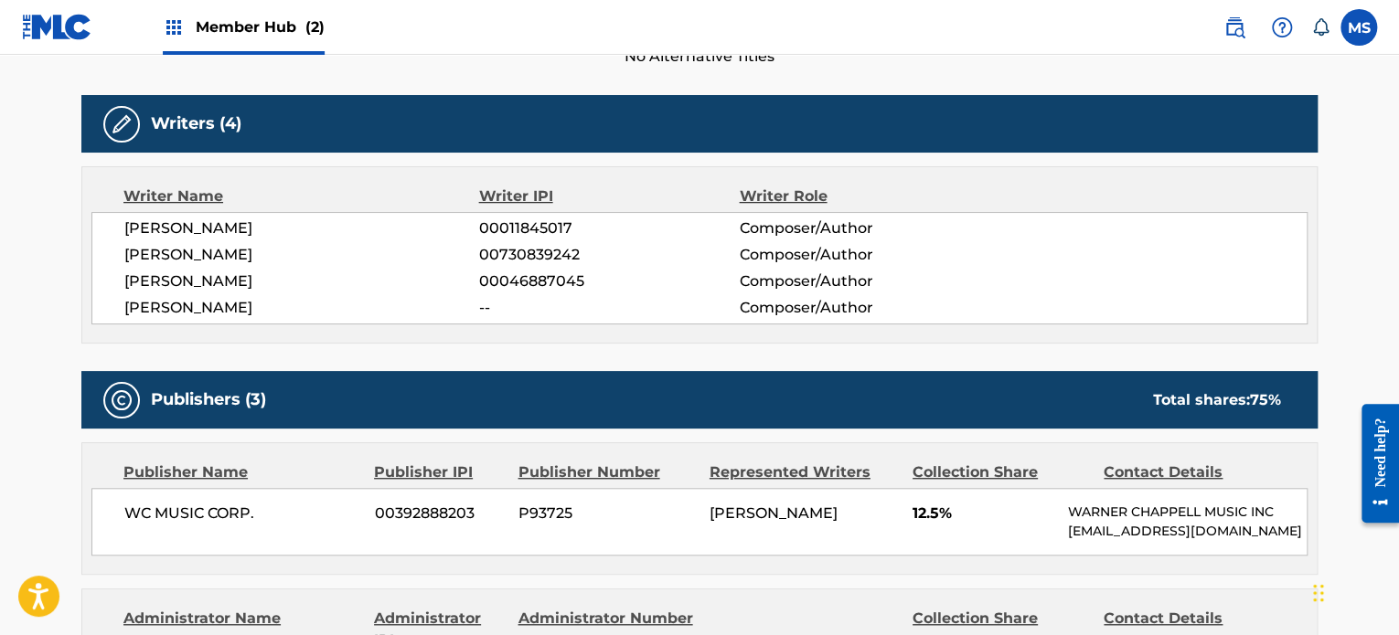
scroll to position [183, 0]
